Goal: Register for event/course

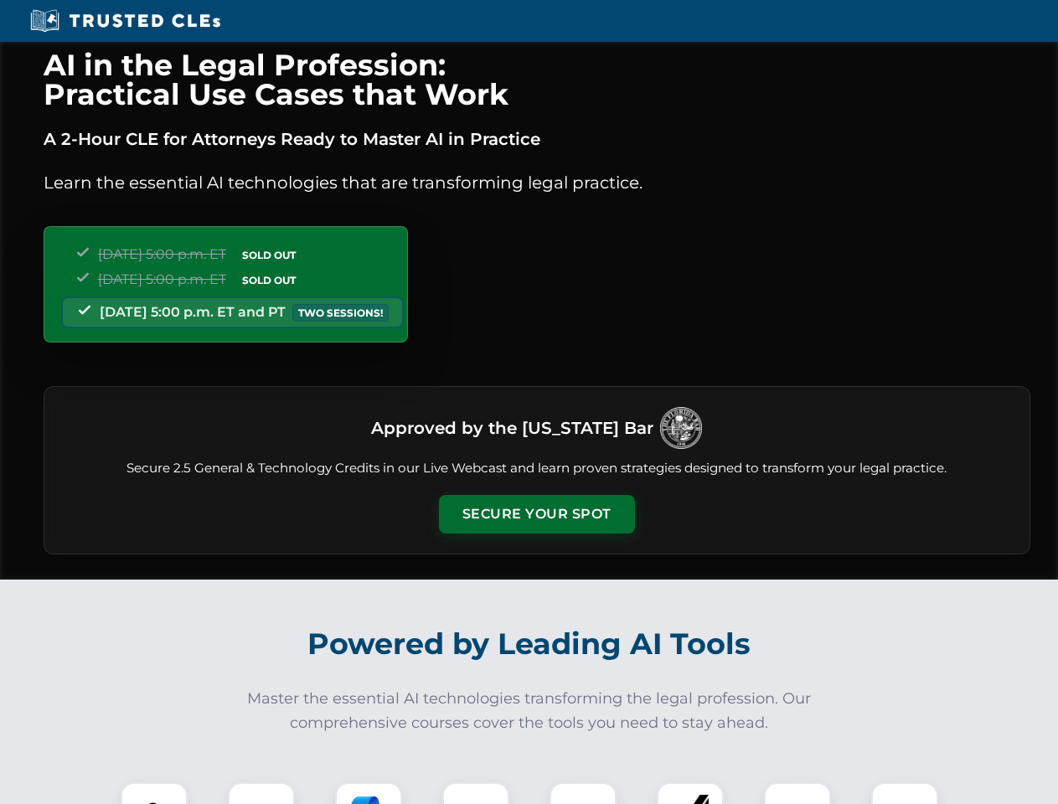
click at [536, 514] on button "Secure Your Spot" at bounding box center [537, 514] width 196 height 39
click at [154, 793] on img at bounding box center [154, 816] width 49 height 49
click at [261, 793] on div at bounding box center [261, 815] width 67 height 67
